Goal: Task Accomplishment & Management: Manage account settings

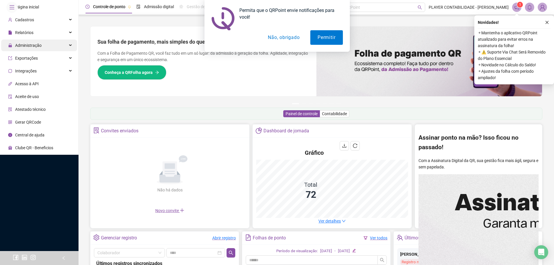
click at [46, 51] on div "Administração" at bounding box center [39, 46] width 76 height 12
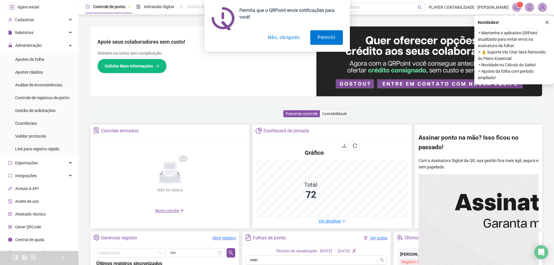
click at [289, 37] on button "Não, obrigado" at bounding box center [283, 37] width 46 height 15
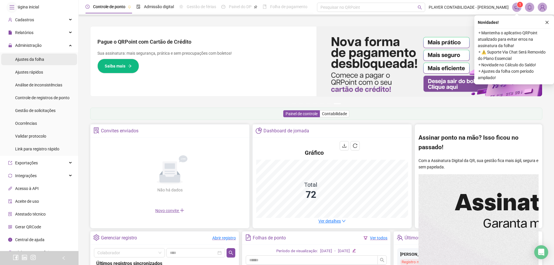
click at [37, 65] on div "Ajustes da folha" at bounding box center [29, 59] width 29 height 12
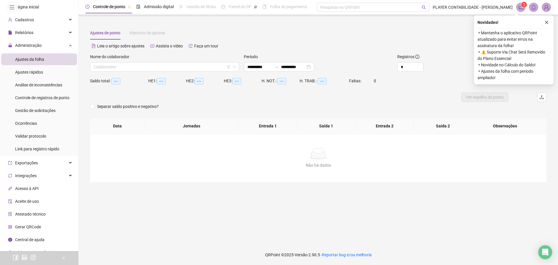
type input "**********"
click at [62, 38] on div "Relatórios" at bounding box center [39, 33] width 76 height 12
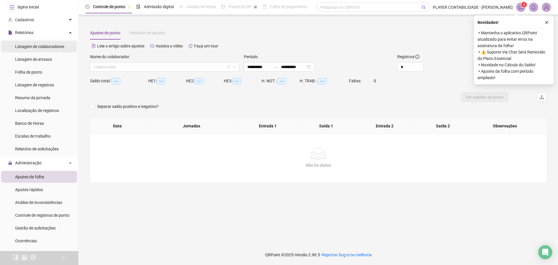
click at [51, 52] on div "Listagem de colaboradores" at bounding box center [39, 47] width 49 height 12
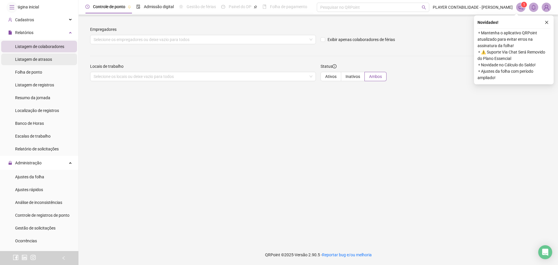
click at [36, 62] on span "Listagem de atrasos" at bounding box center [33, 59] width 37 height 5
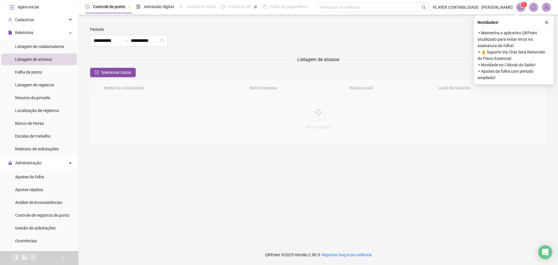
type input "**********"
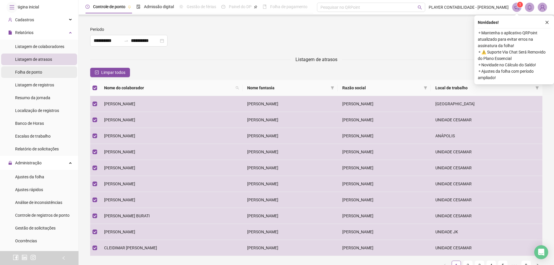
click at [24, 78] on div "Folha de ponto" at bounding box center [28, 72] width 27 height 12
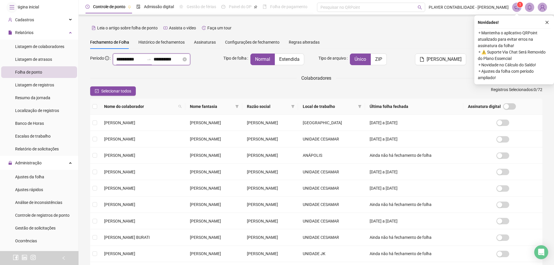
click at [124, 60] on input "**********" at bounding box center [130, 59] width 28 height 7
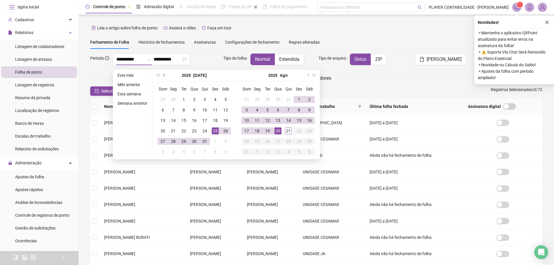
click at [164, 74] on span "prev-year" at bounding box center [164, 75] width 3 height 3
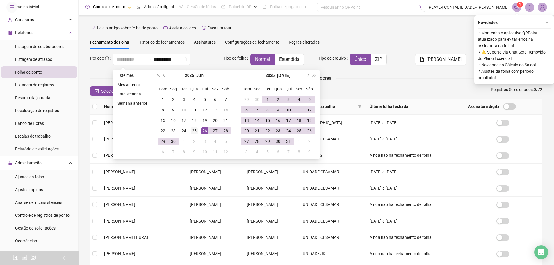
type input "**********"
click at [197, 128] on div "25" at bounding box center [194, 130] width 7 height 7
type input "**********"
click at [288, 132] on div "24" at bounding box center [288, 130] width 7 height 7
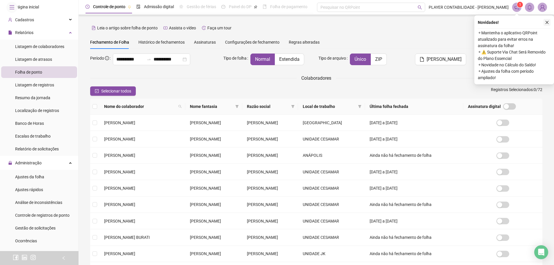
click at [546, 24] on icon "close" at bounding box center [547, 22] width 4 height 4
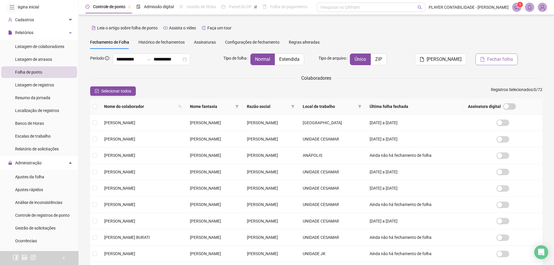
click at [495, 60] on span "Fechar folha" at bounding box center [500, 59] width 26 height 7
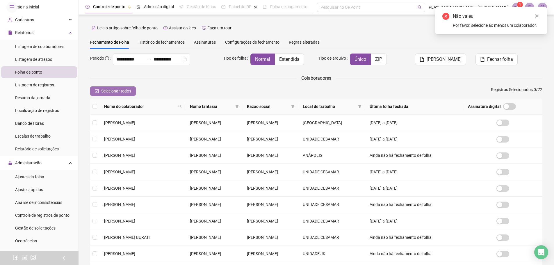
click at [106, 88] on span "Selecionar todos" at bounding box center [116, 91] width 30 height 6
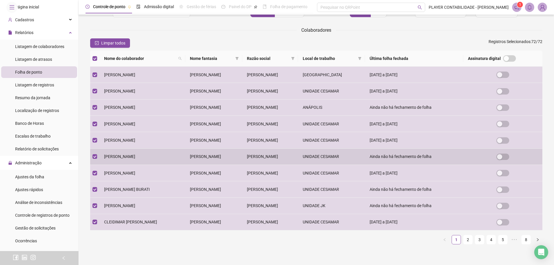
scroll to position [58, 0]
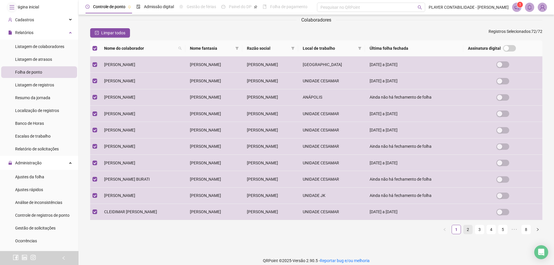
click at [463, 231] on link "2" at bounding box center [467, 229] width 9 height 9
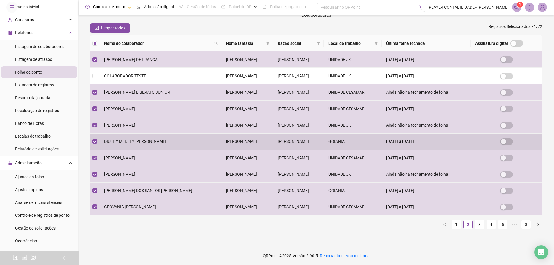
scroll to position [65, 0]
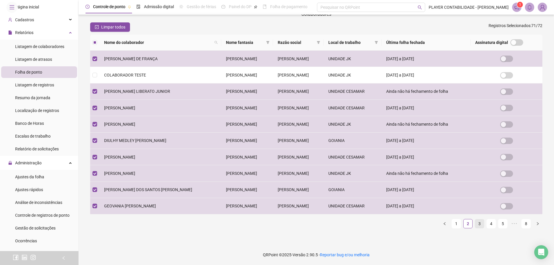
click at [475, 225] on link "3" at bounding box center [479, 223] width 9 height 9
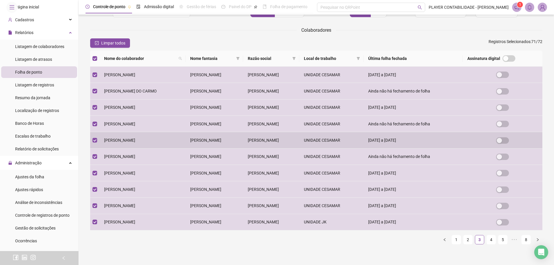
scroll to position [58, 0]
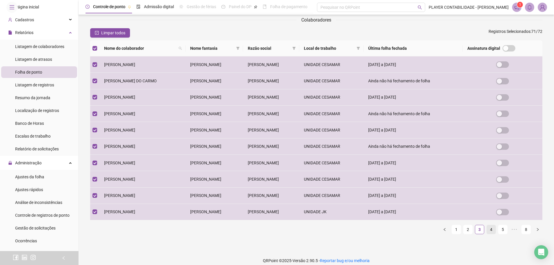
click at [487, 231] on link "4" at bounding box center [491, 229] width 9 height 9
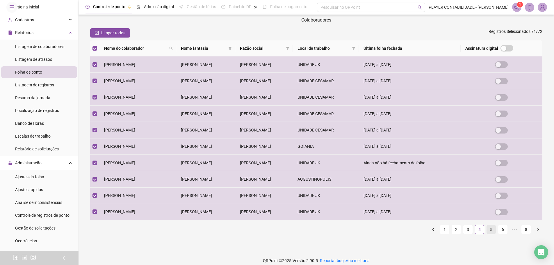
click at [487, 229] on link "5" at bounding box center [491, 229] width 9 height 9
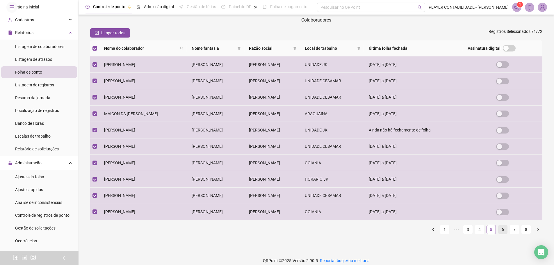
click at [498, 231] on link "6" at bounding box center [502, 229] width 9 height 9
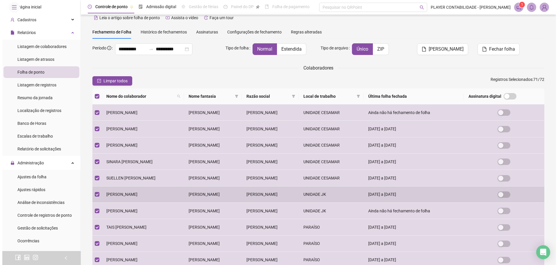
scroll to position [0, 0]
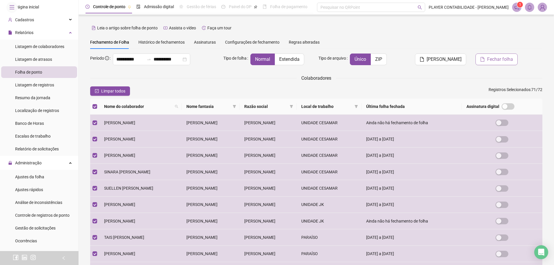
click at [485, 62] on button "Fechar folha" at bounding box center [496, 59] width 42 height 12
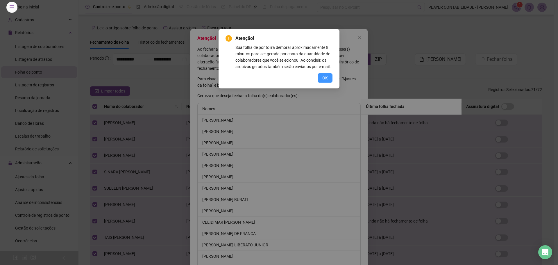
click at [324, 76] on span "OK" at bounding box center [325, 78] width 6 height 6
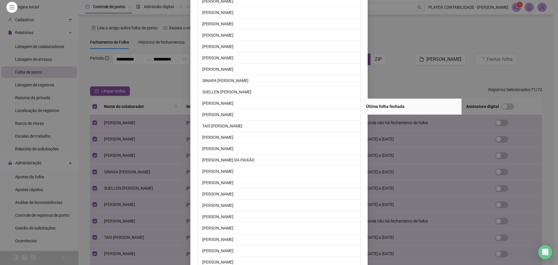
scroll to position [679, 0]
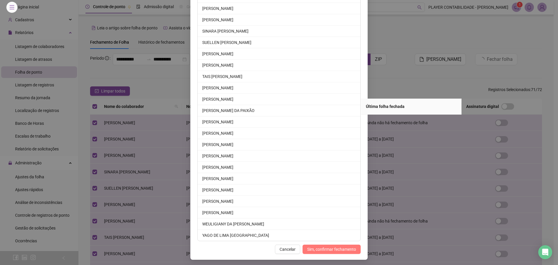
click at [311, 249] on span "Sim, confirmar fechamento" at bounding box center [331, 249] width 49 height 6
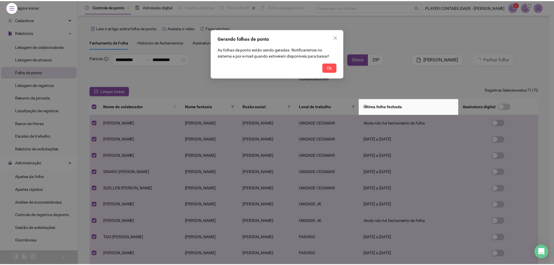
scroll to position [650, 0]
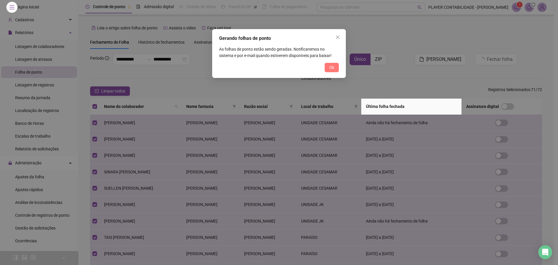
click at [333, 65] on span "Ok" at bounding box center [331, 67] width 5 height 6
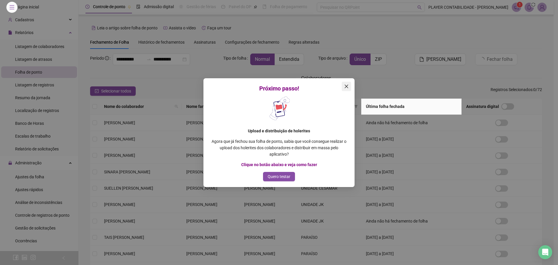
click at [347, 89] on icon "close" at bounding box center [346, 86] width 5 height 5
